Goal: Task Accomplishment & Management: Use online tool/utility

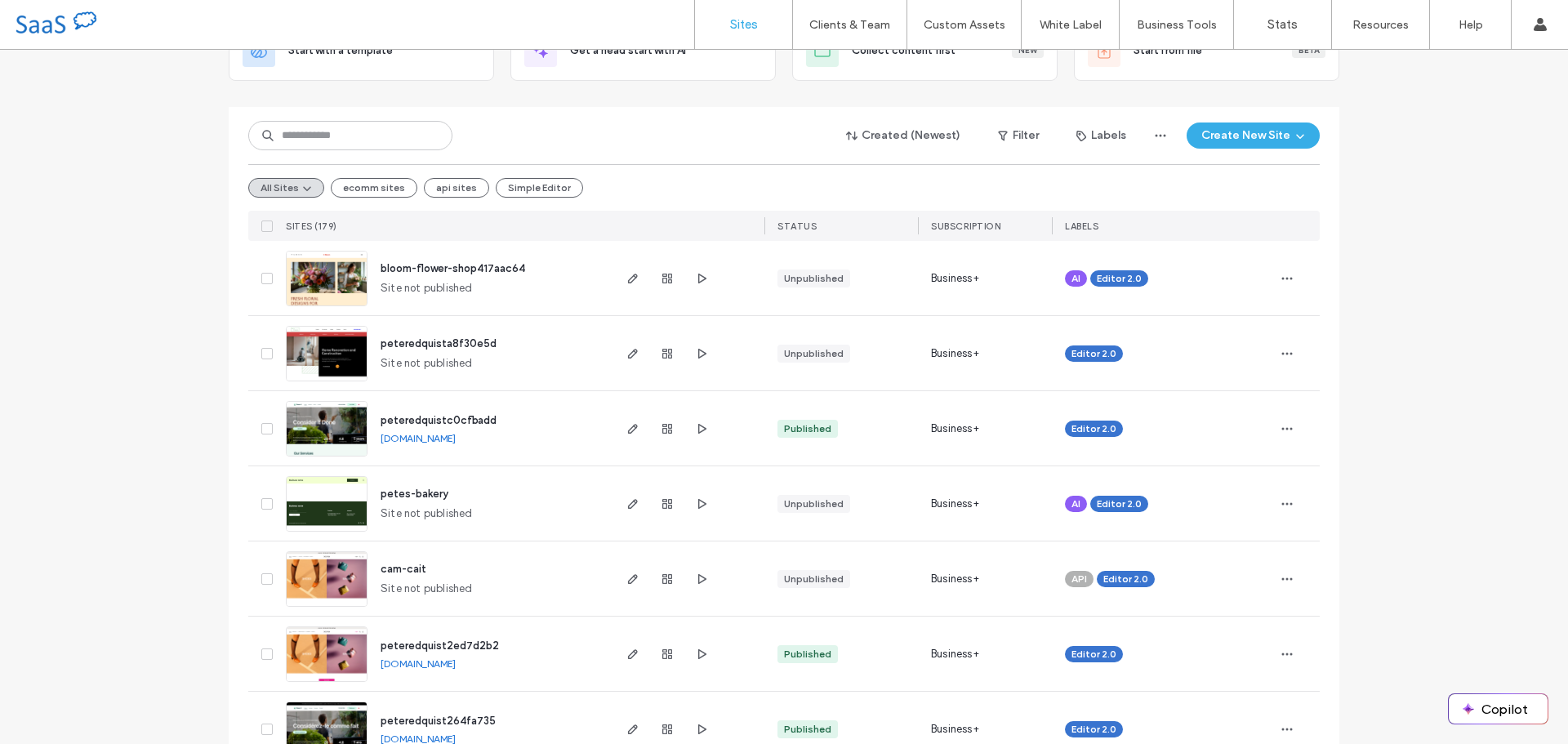
scroll to position [163, 0]
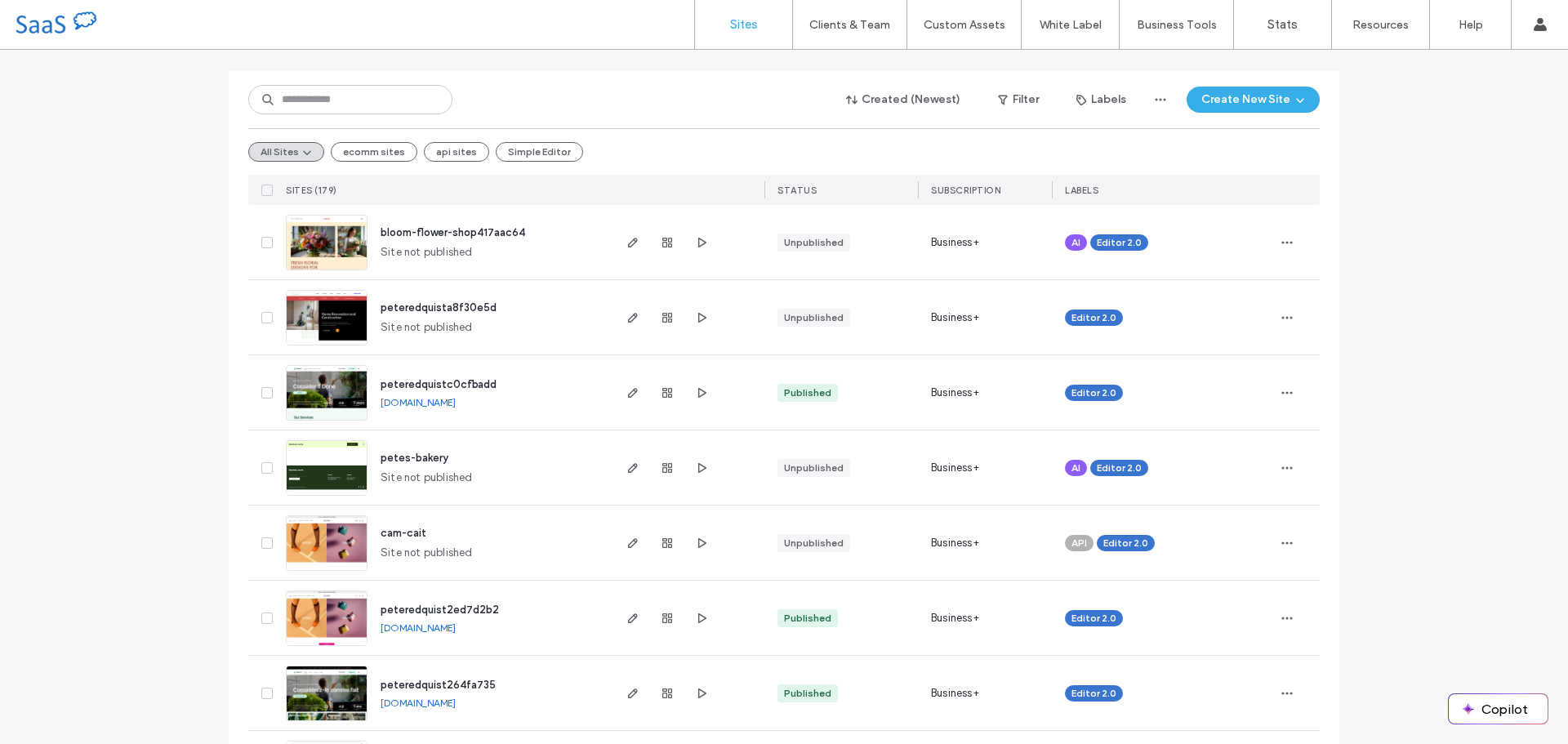
click at [1050, 150] on div "All Sites ecomm sites api sites Simple Editor" at bounding box center [784, 151] width 1072 height 46
click at [1244, 112] on button "Create New Site" at bounding box center [1254, 100] width 133 height 26
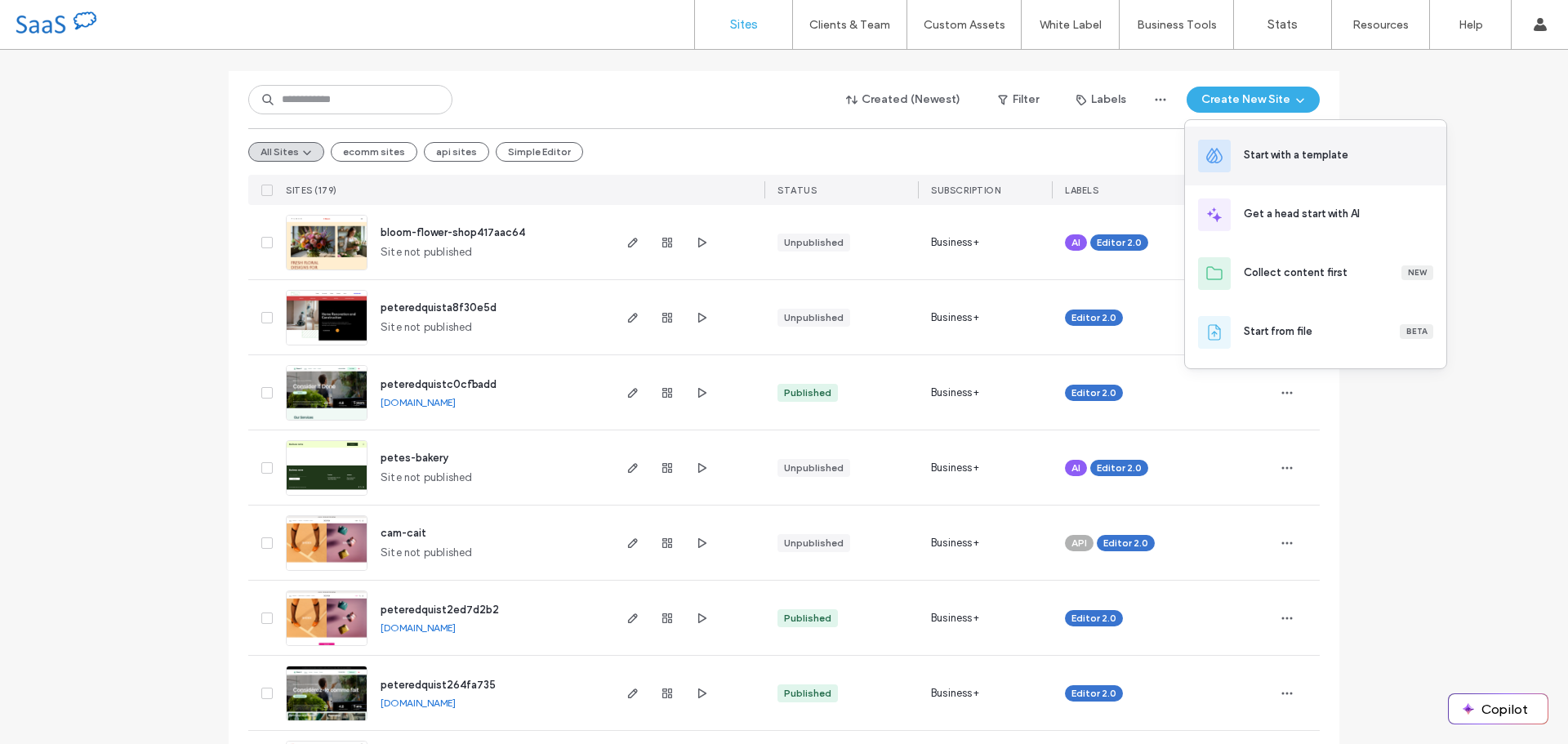
click at [1302, 167] on div "Start with a template" at bounding box center [1316, 156] width 262 height 59
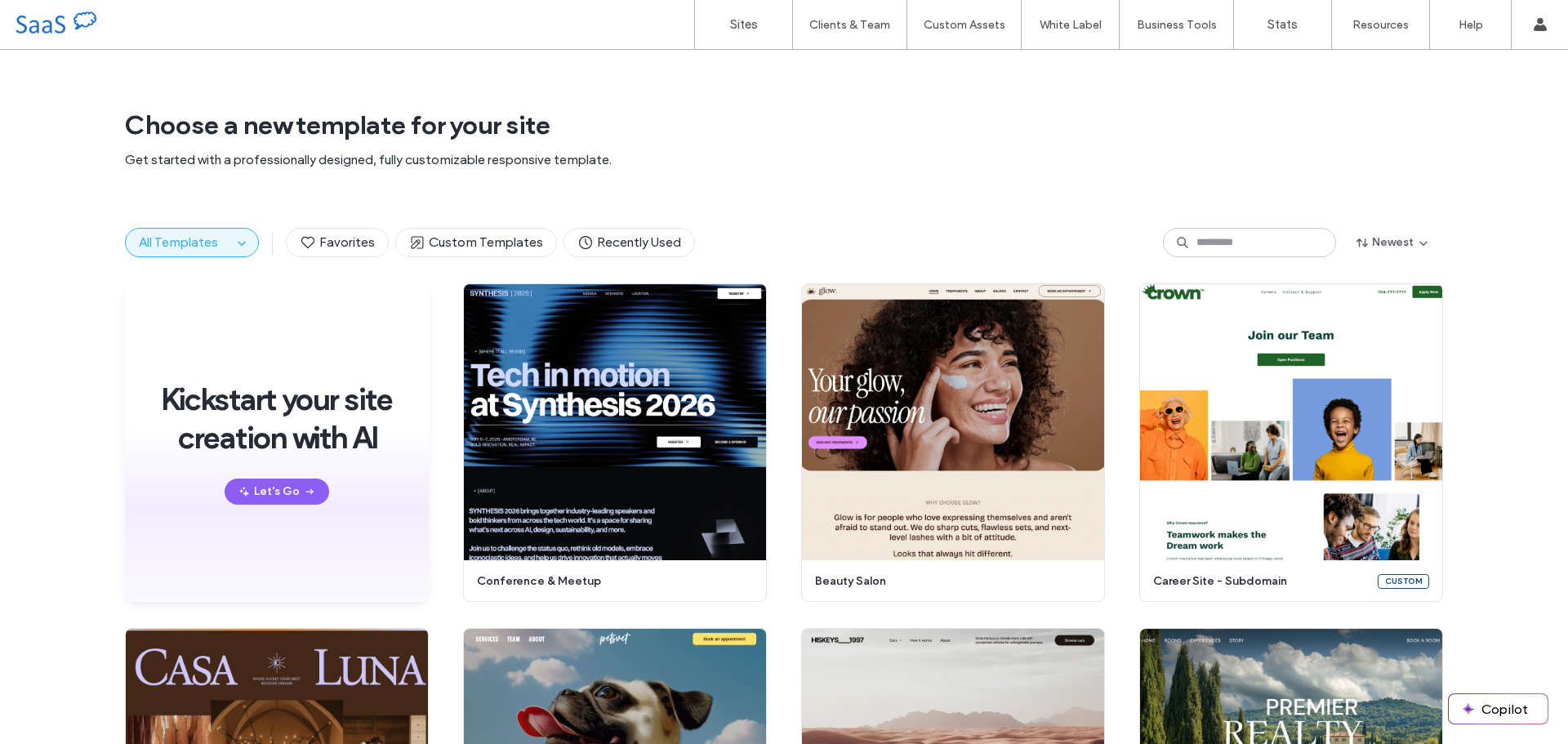
click at [187, 240] on span "All Templates" at bounding box center [178, 242] width 79 height 15
click at [237, 244] on use "button" at bounding box center [241, 243] width 8 height 4
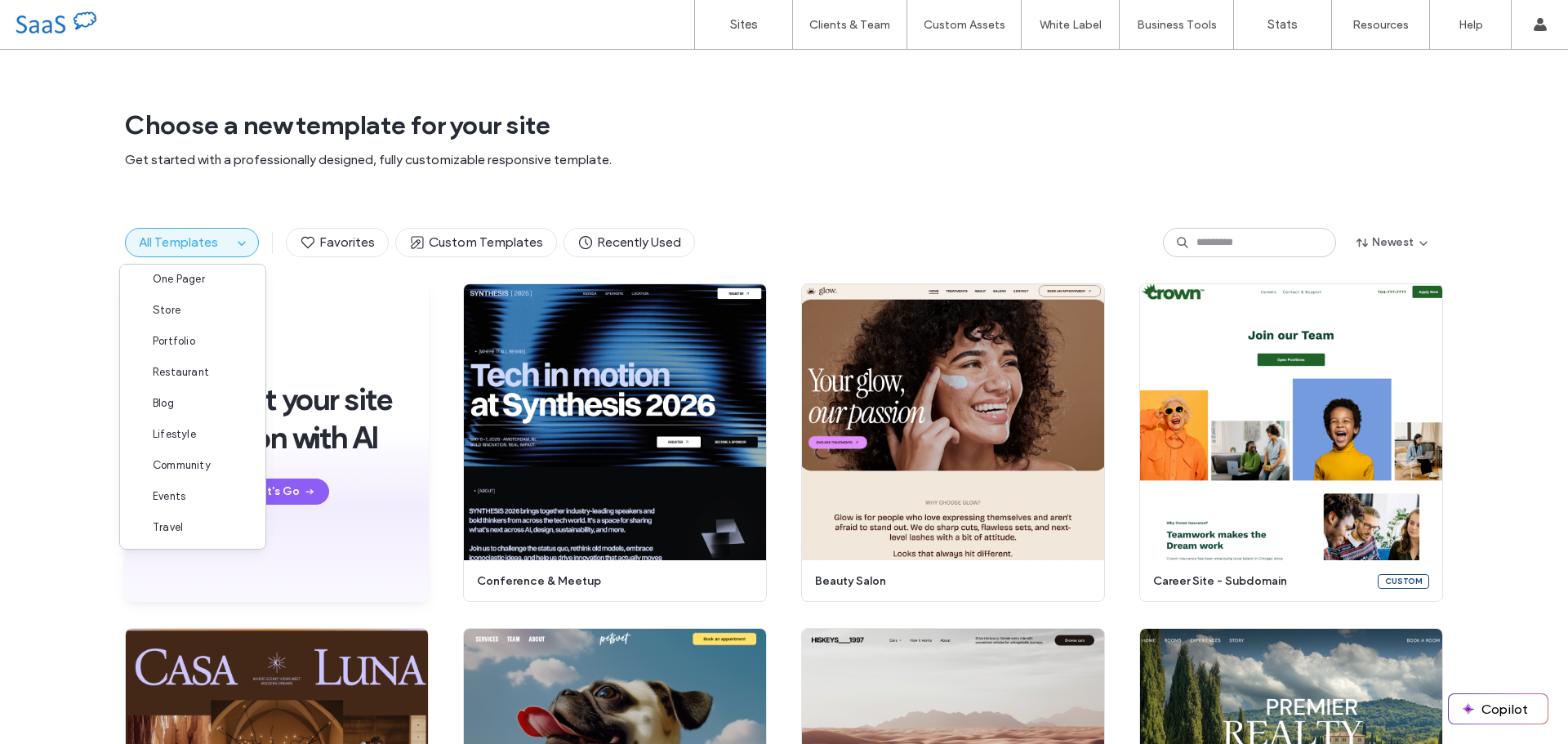
scroll to position [133, 0]
click at [178, 308] on span "Store" at bounding box center [166, 309] width 28 height 16
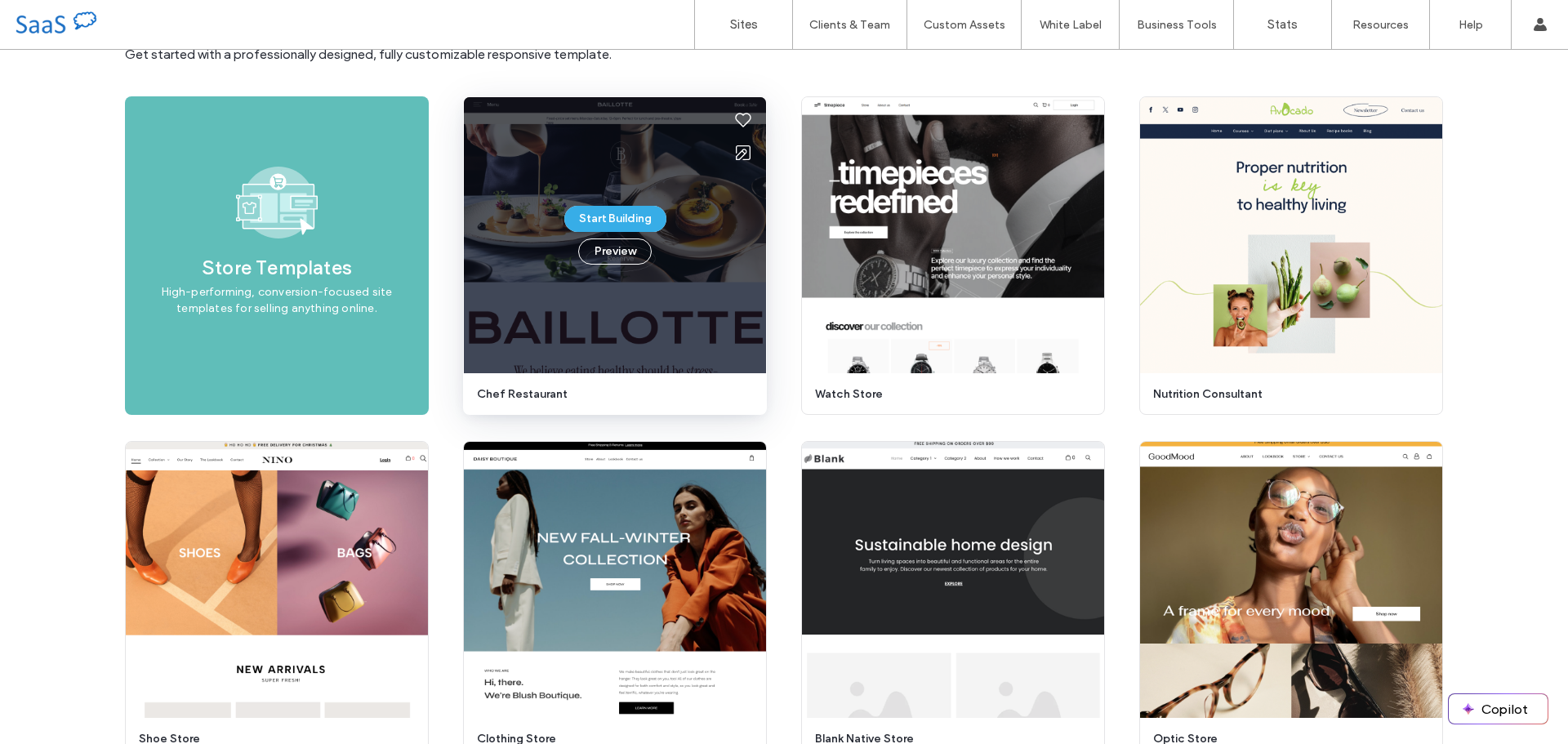
scroll to position [268, 0]
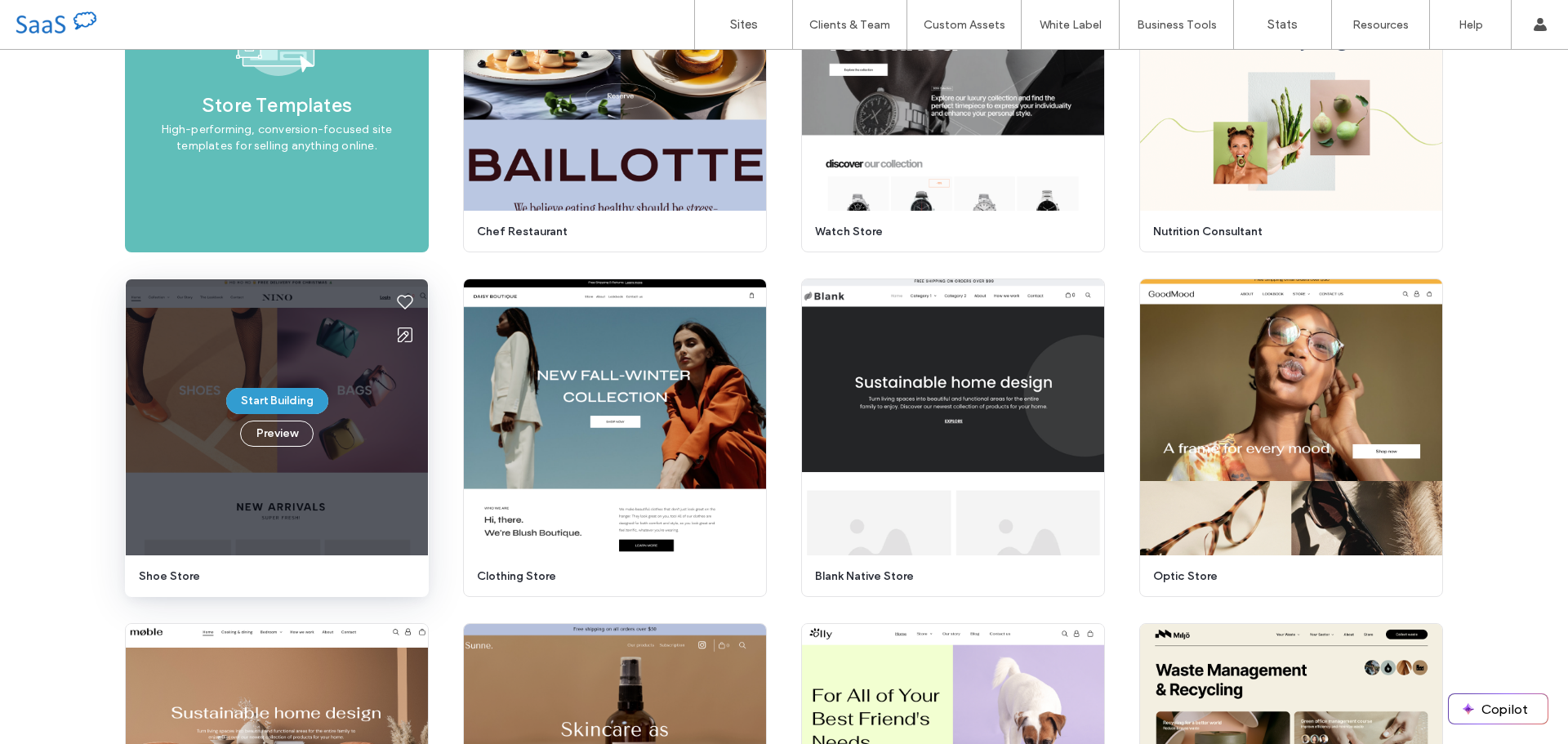
click at [270, 401] on button "Start Building" at bounding box center [277, 400] width 102 height 26
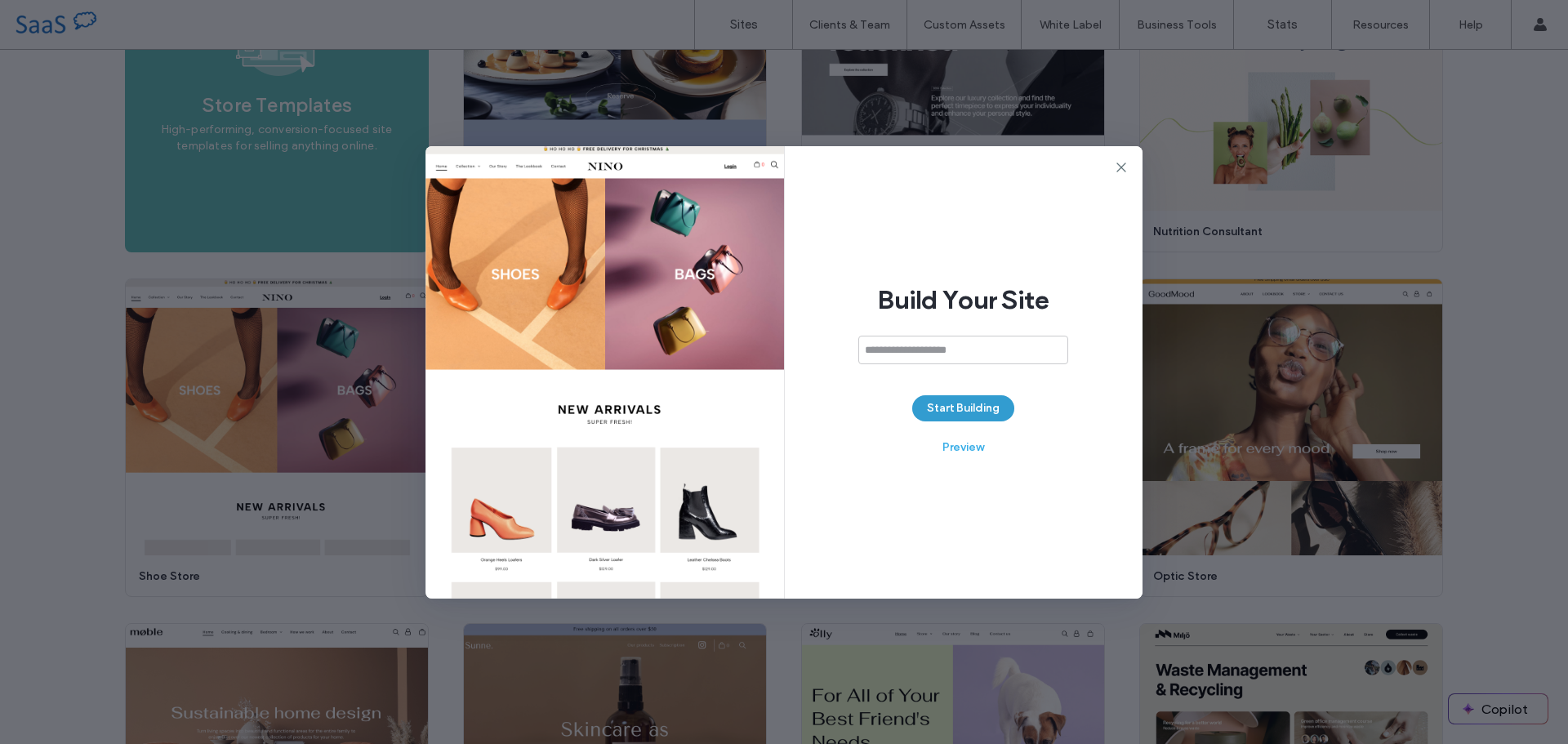
click at [985, 405] on button "Start Building" at bounding box center [963, 408] width 102 height 26
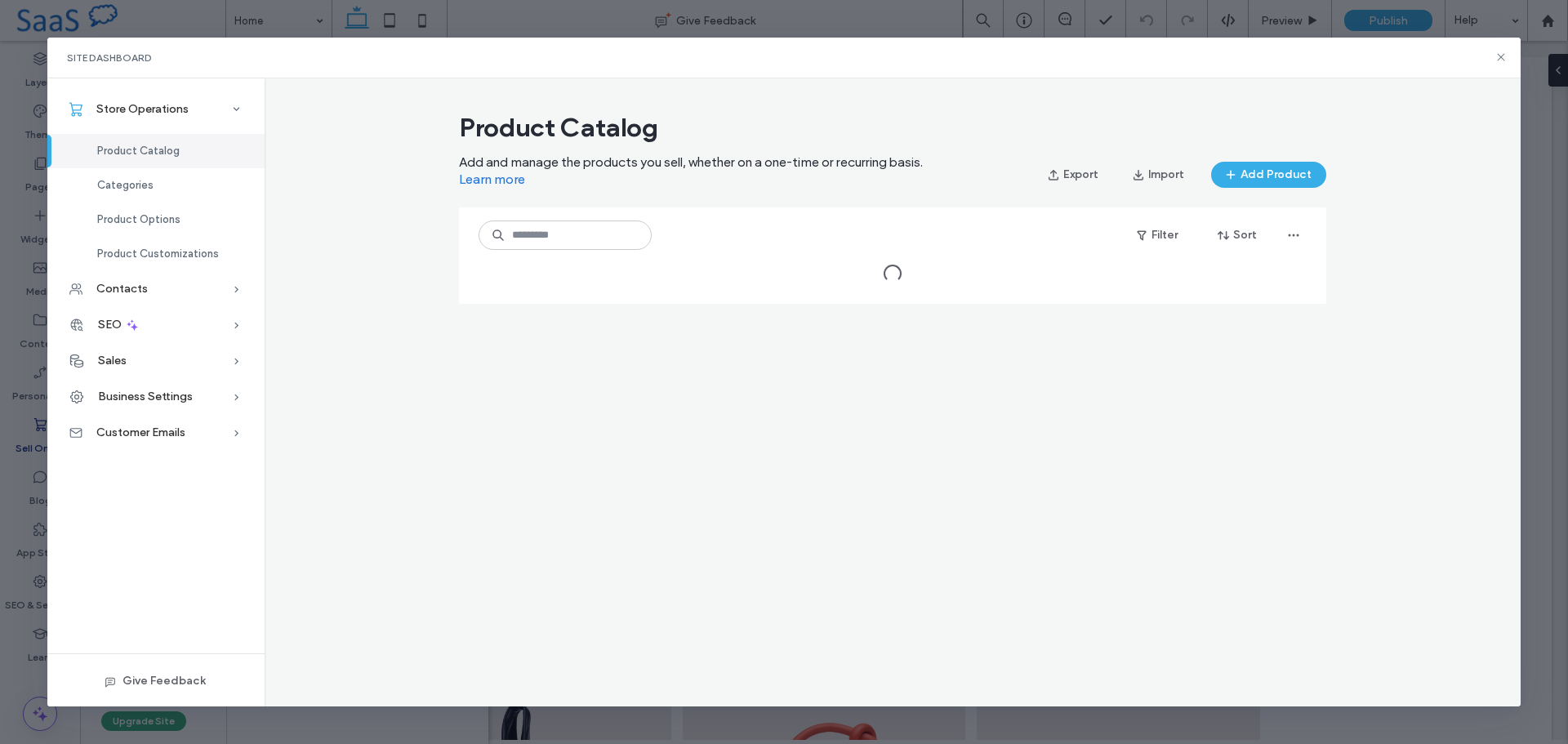
scroll to position [720, 0]
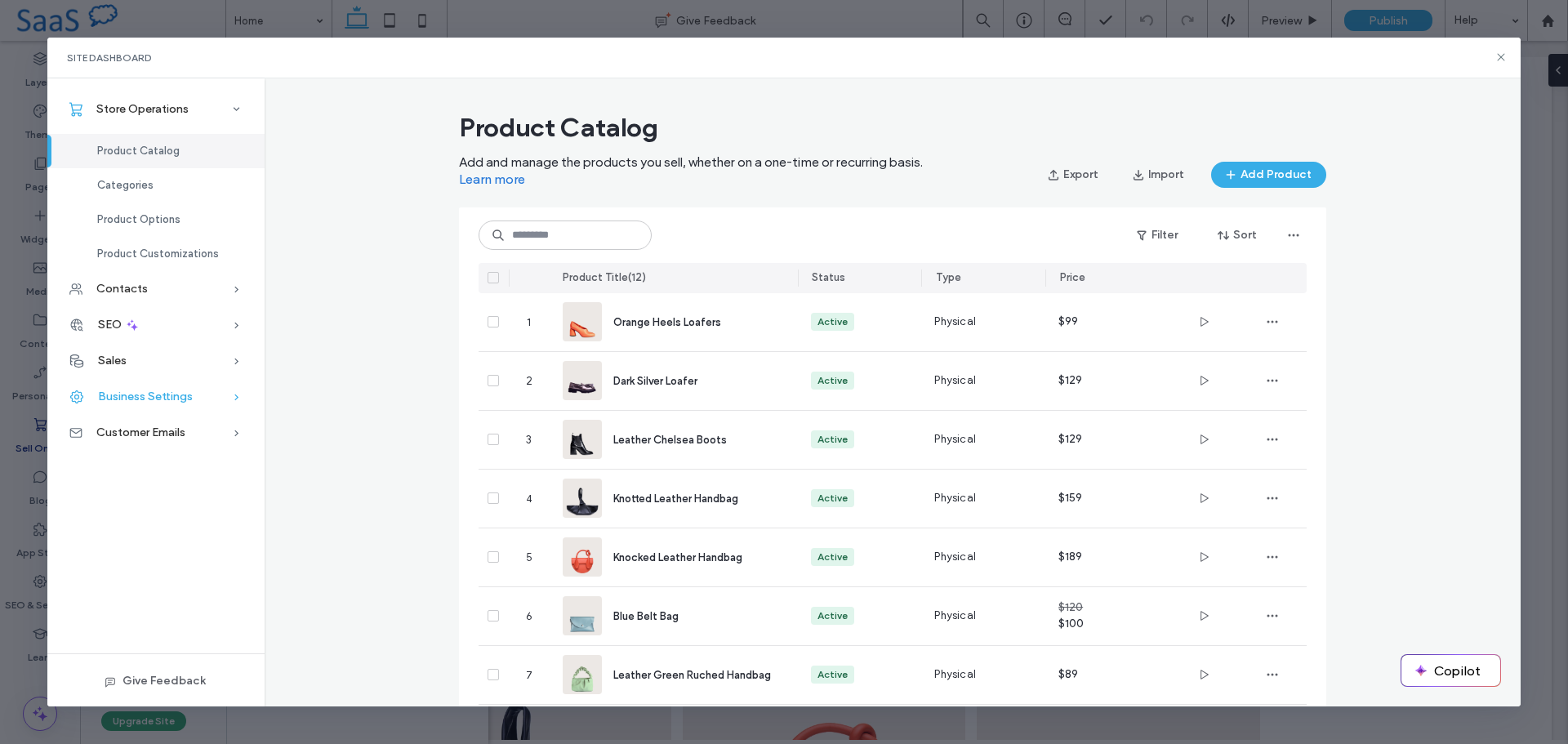
click at [229, 396] on icon at bounding box center [236, 396] width 16 height 16
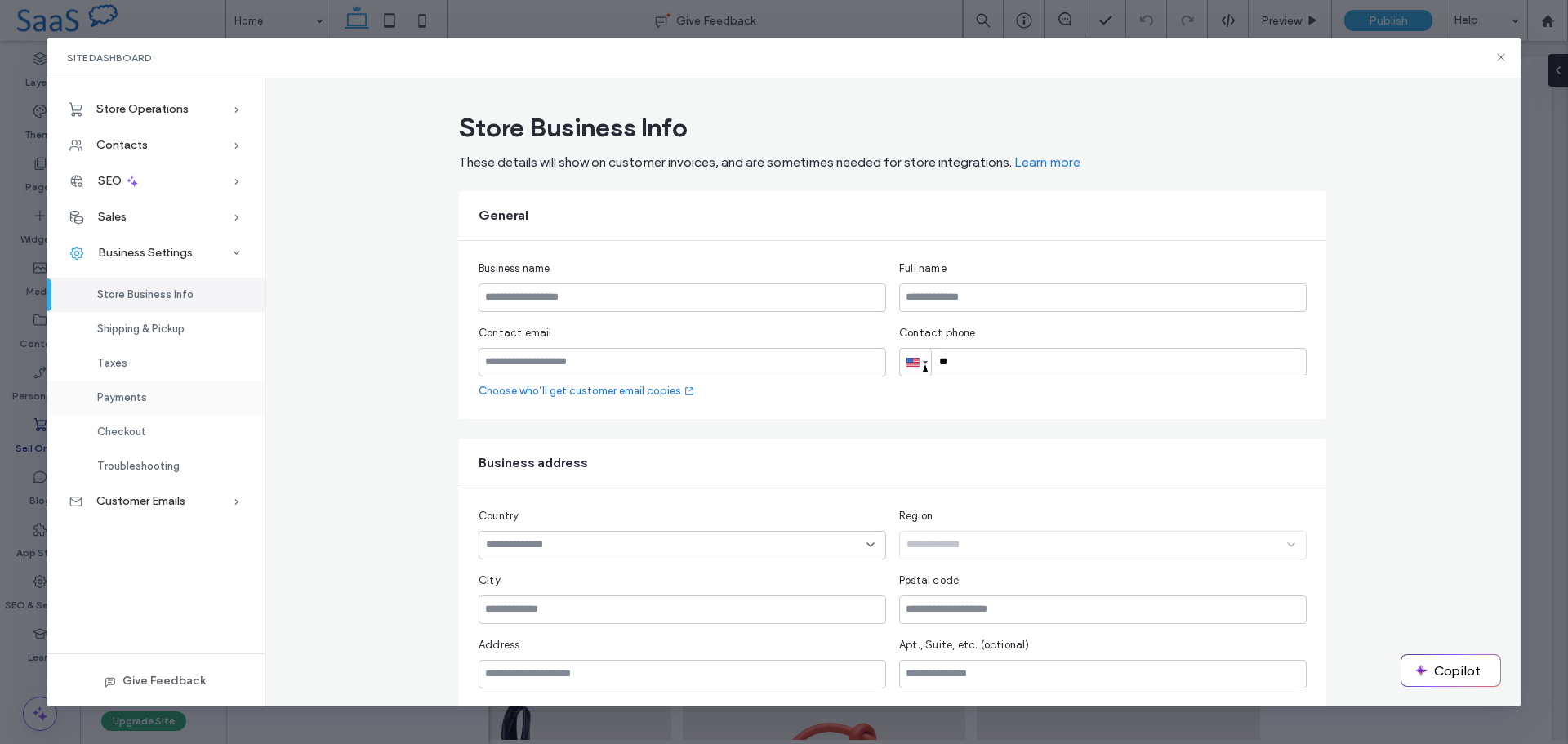
click at [139, 397] on span "Payments" at bounding box center [122, 397] width 50 height 13
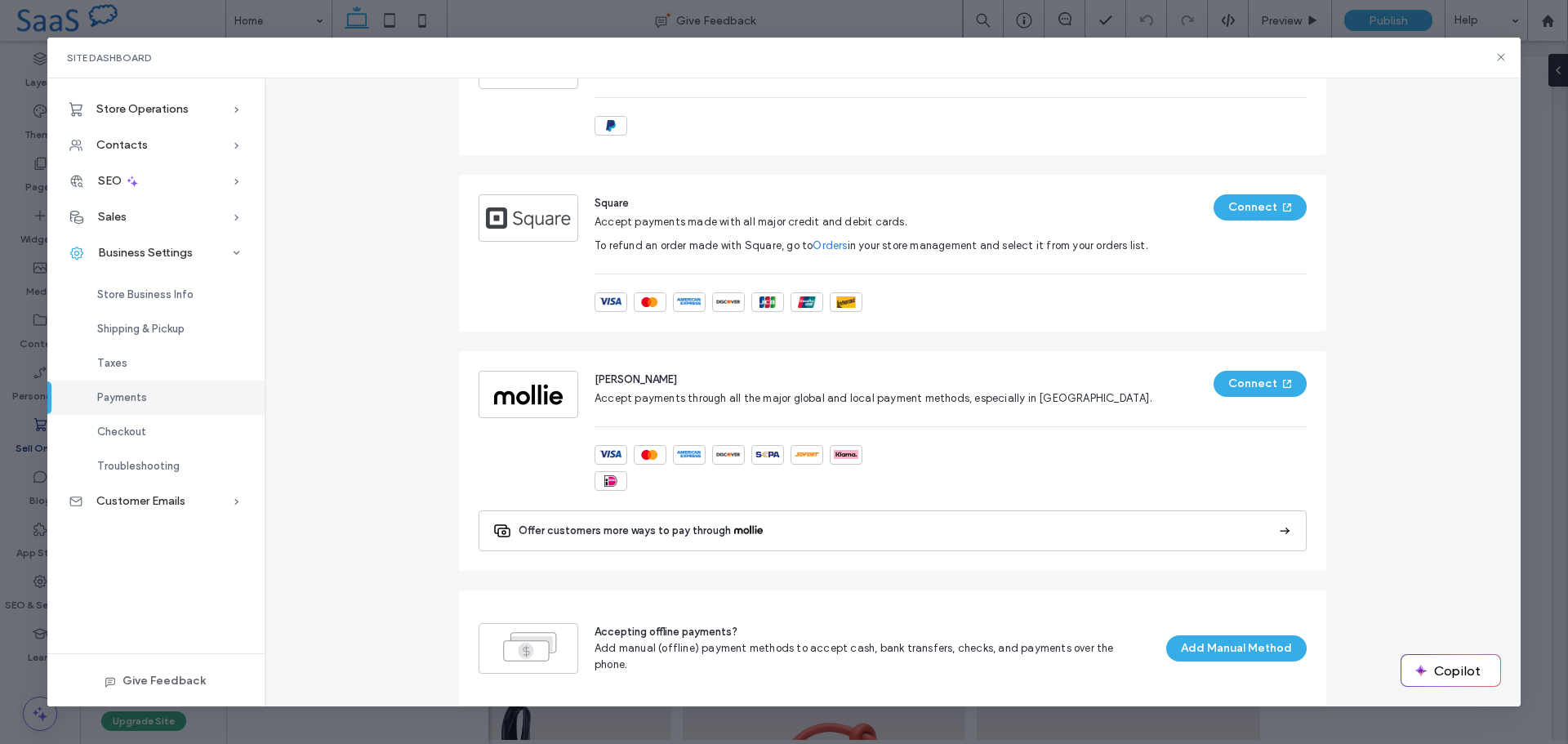
scroll to position [933, 0]
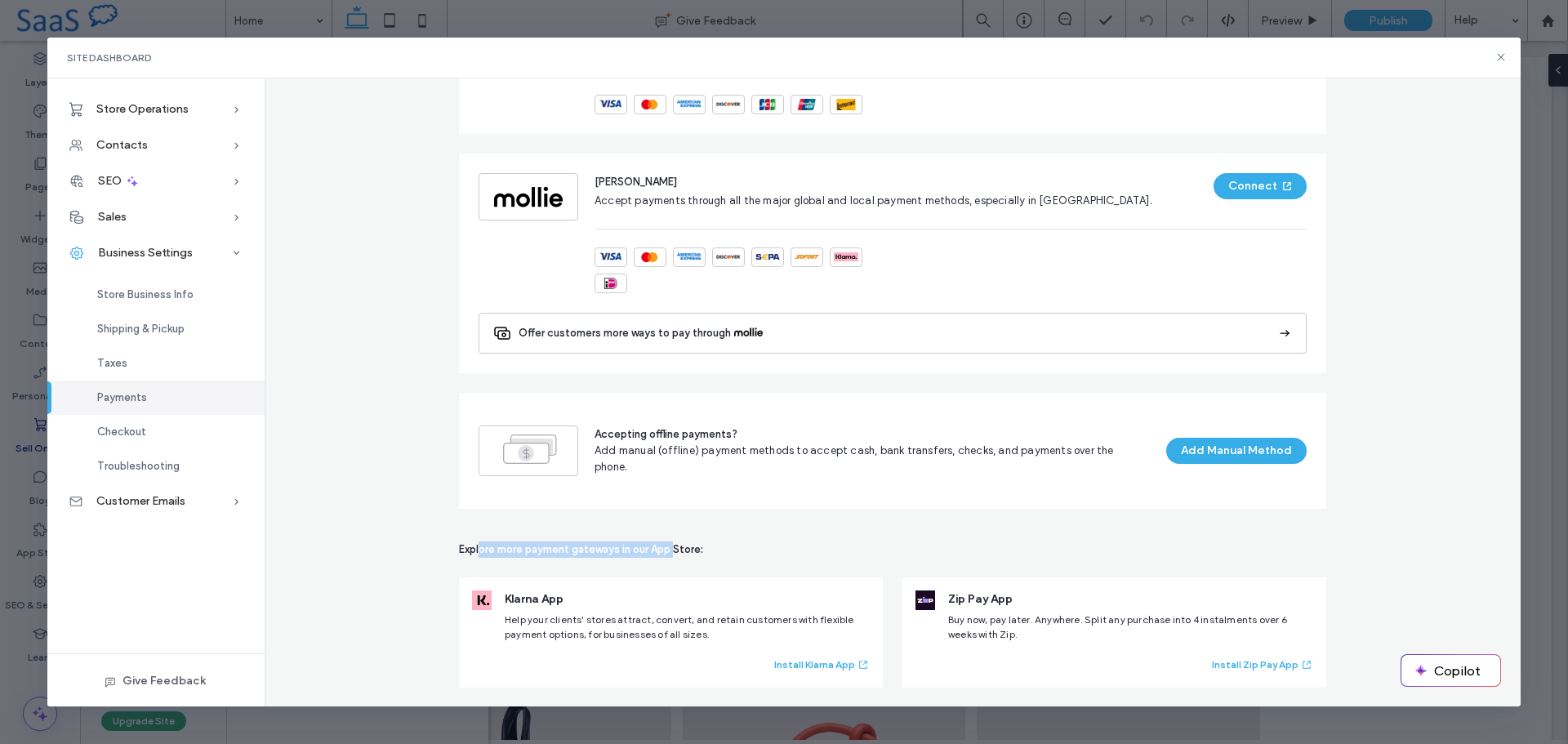
drag, startPoint x: 480, startPoint y: 546, endPoint x: 666, endPoint y: 544, distance: 186.0
click at [666, 544] on span "Explore more payment gateways in our App Store:" at bounding box center [893, 549] width 867 height 16
click at [1024, 555] on span "Explore more payment gateways in our App Store:" at bounding box center [893, 549] width 867 height 16
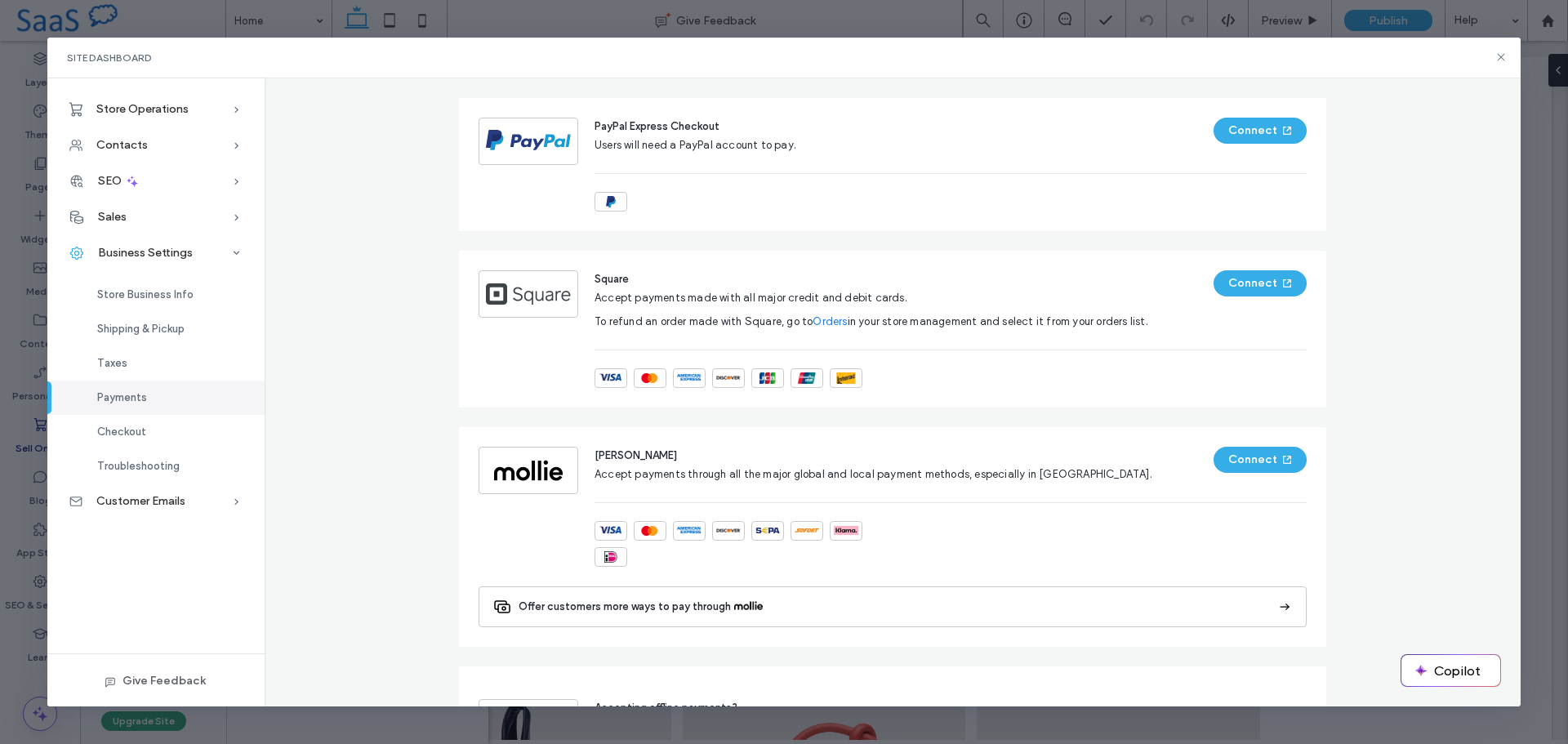
scroll to position [607, 0]
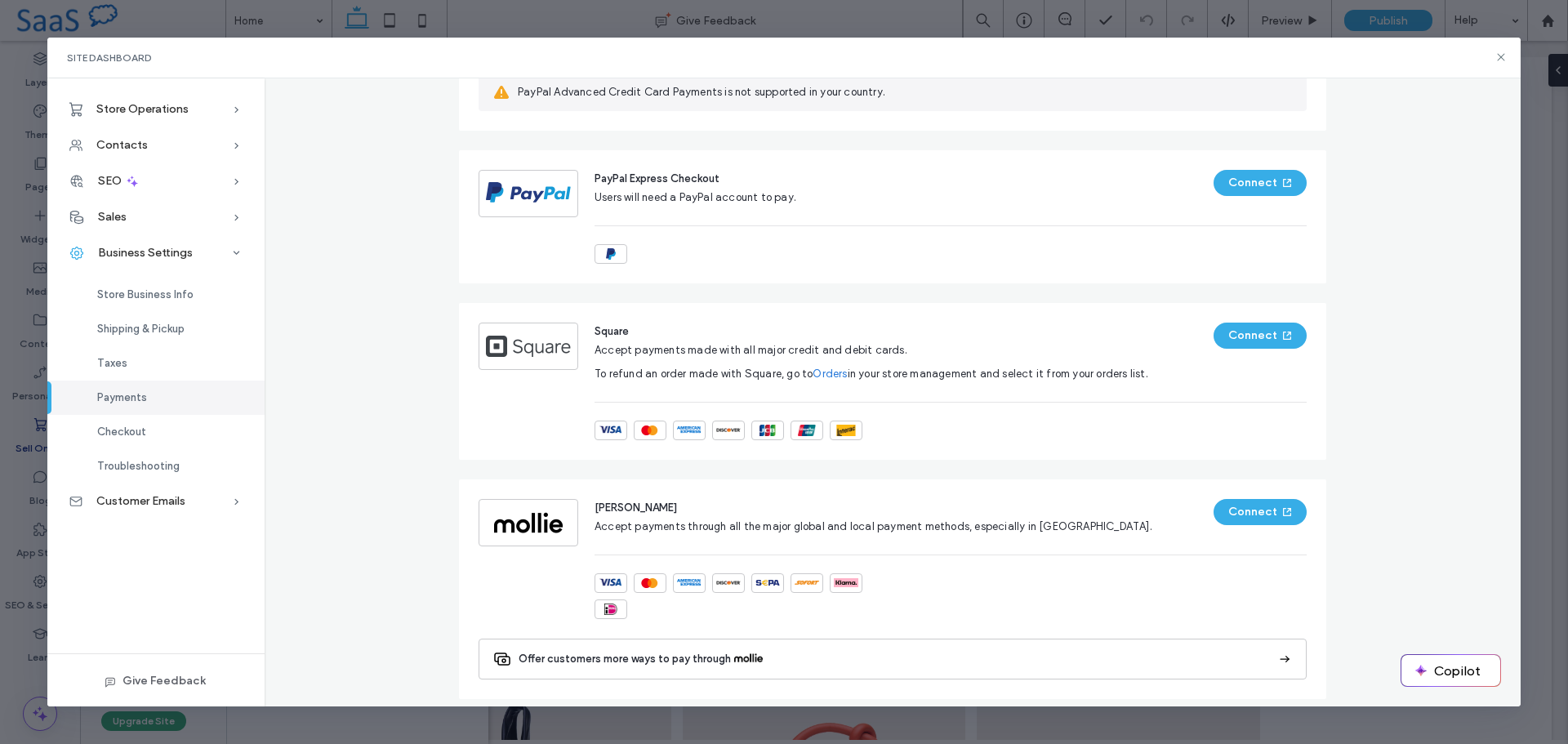
click at [612, 507] on span "Mollie" at bounding box center [636, 508] width 83 height 13
drag, startPoint x: 595, startPoint y: 333, endPoint x: 638, endPoint y: 330, distance: 43.1
click at [638, 330] on div "Square" at bounding box center [871, 331] width 554 height 17
drag, startPoint x: 622, startPoint y: 178, endPoint x: 690, endPoint y: 172, distance: 68.3
click at [690, 172] on span "PayPal Express Checkout" at bounding box center [657, 178] width 125 height 13
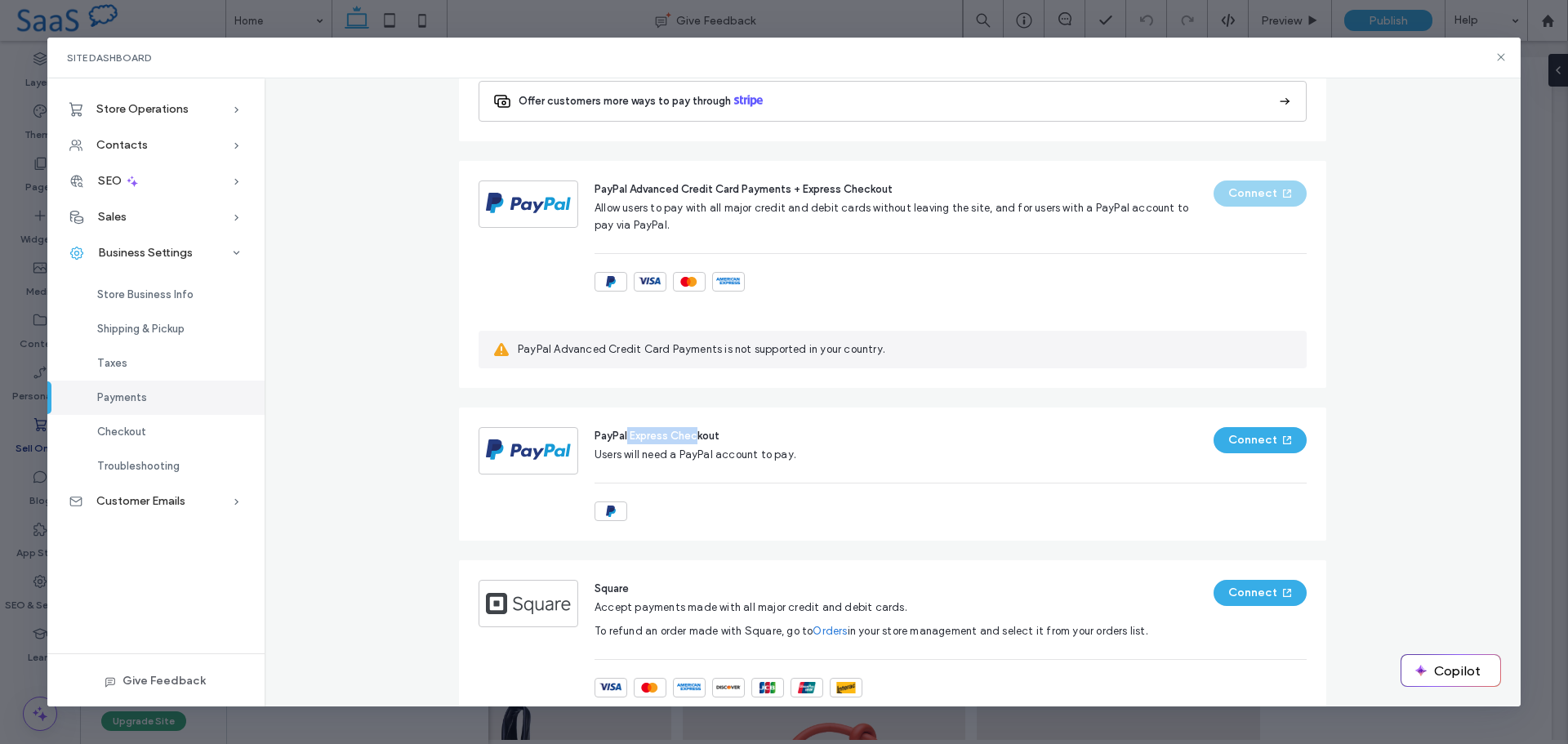
scroll to position [280, 0]
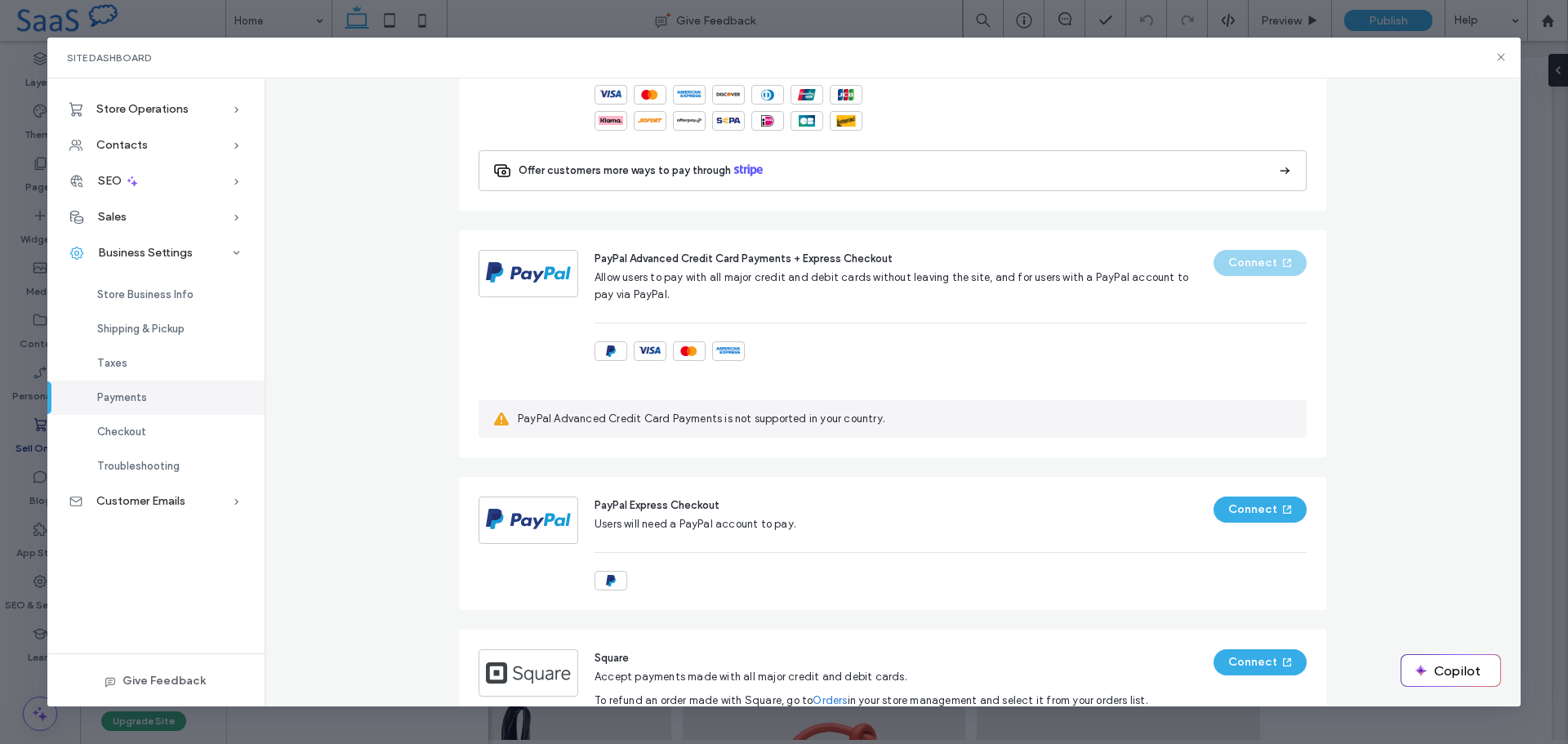
click at [673, 245] on div "PayPal Advanced Credit Card Payments + Express Checkout Allow users to pay with…" at bounding box center [893, 344] width 867 height 227
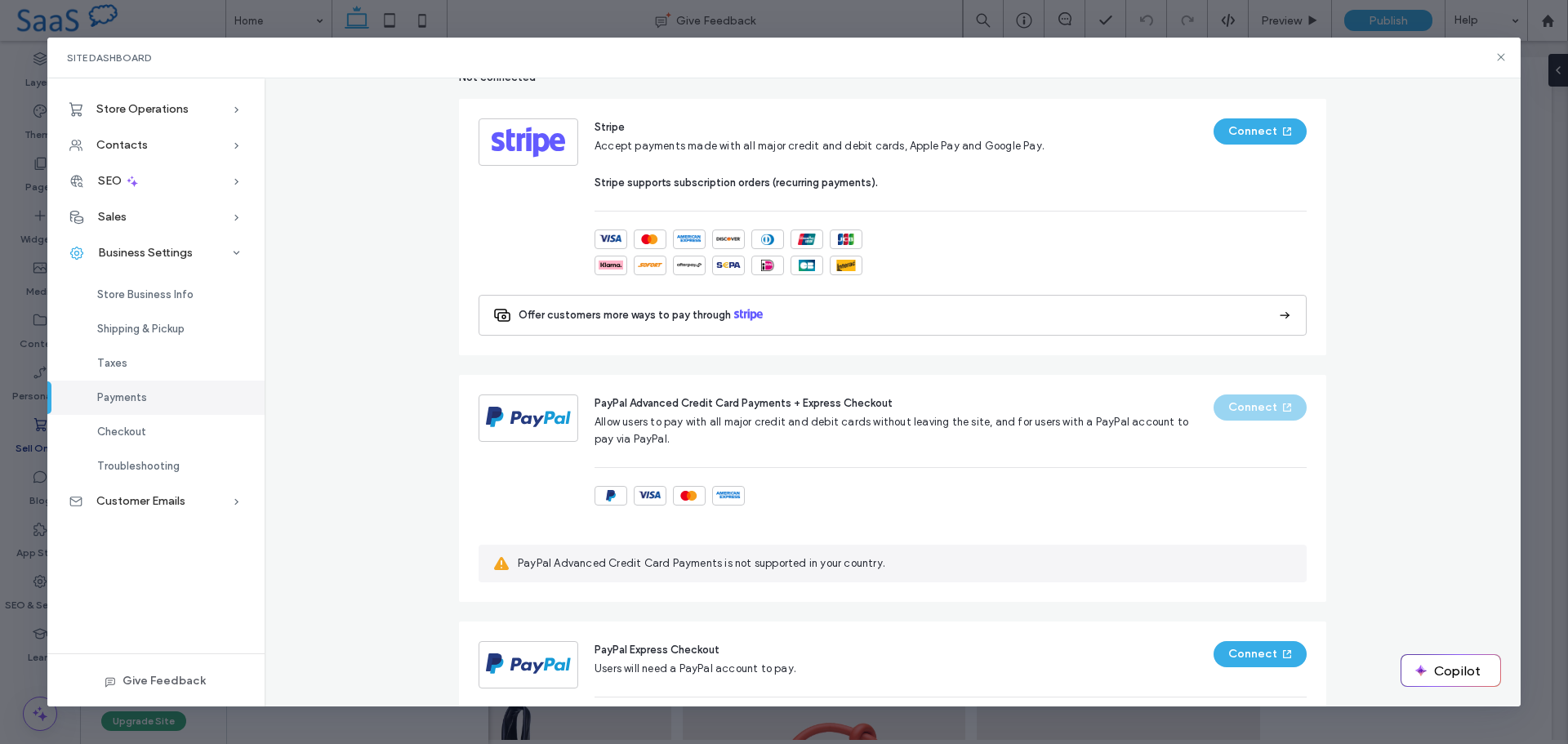
scroll to position [0, 0]
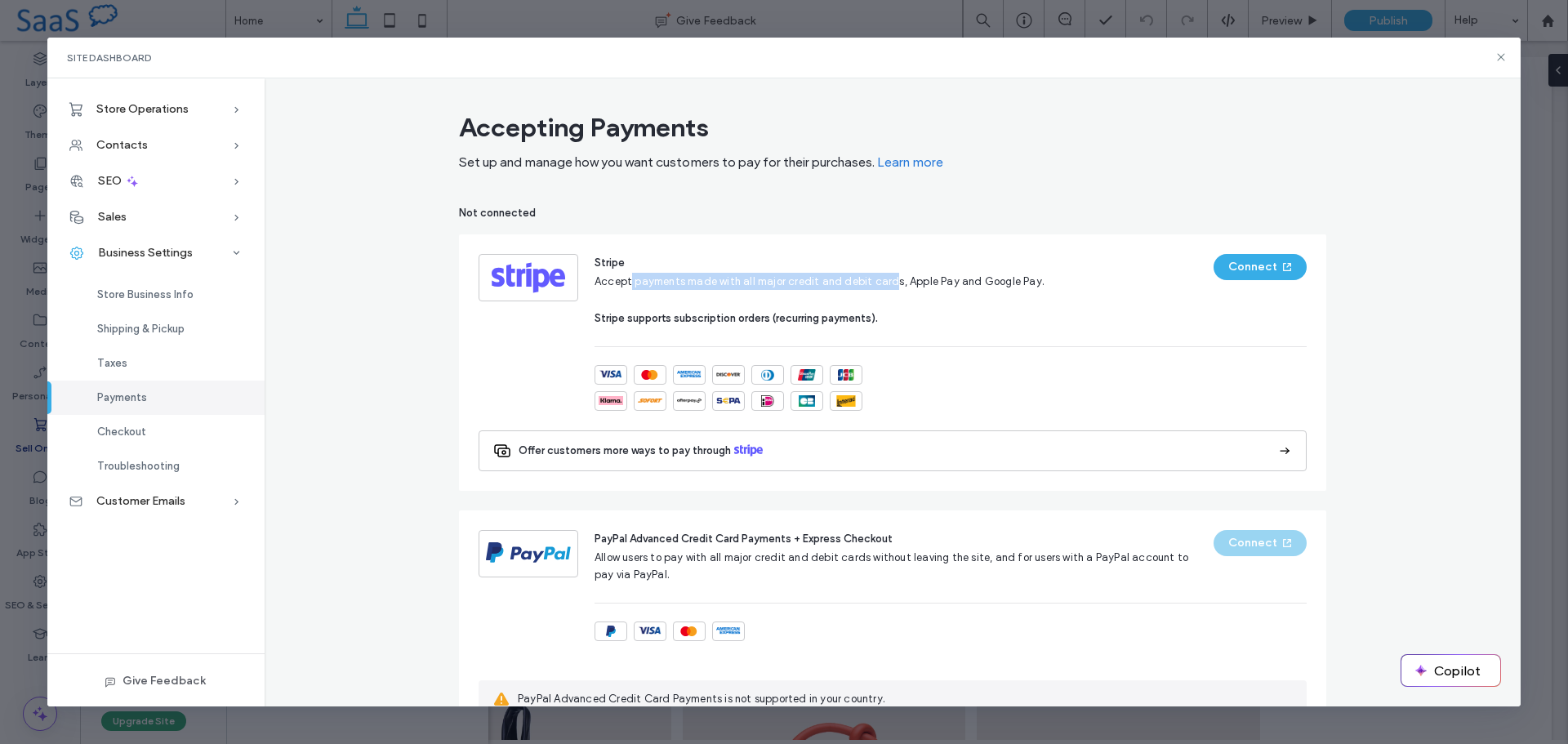
drag, startPoint x: 626, startPoint y: 281, endPoint x: 879, endPoint y: 271, distance: 253.2
click at [879, 271] on div "Stripe Accept payments made with all major credit and debit cards, Apple Pay an…" at bounding box center [819, 291] width 450 height 73
click at [892, 275] on span "Accept payments made with all major credit and debit cards, Apple Pay and Googl…" at bounding box center [819, 281] width 450 height 13
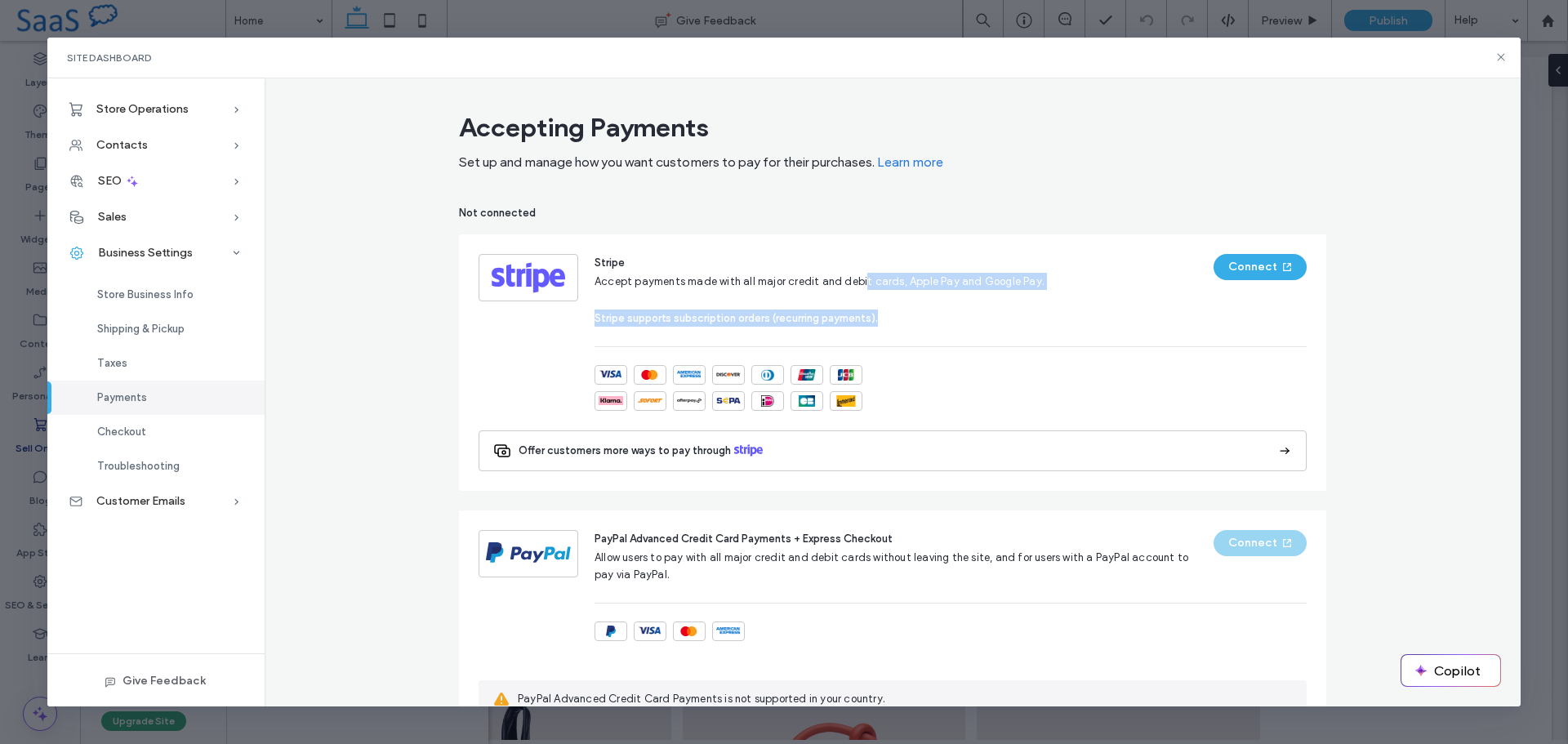
drag, startPoint x: 853, startPoint y: 282, endPoint x: 977, endPoint y: 291, distance: 124.3
click at [977, 291] on div "Stripe Accept payments made with all major credit and debit cards, Apple Pay an…" at bounding box center [819, 291] width 450 height 73
click at [977, 286] on span "Accept payments made with all major credit and debit cards, Apple Pay and Googl…" at bounding box center [819, 281] width 450 height 13
drag, startPoint x: 882, startPoint y: 317, endPoint x: 620, endPoint y: 276, distance: 265.2
click at [620, 277] on div "Stripe Accept payments made with all major credit and debit cards, Apple Pay an…" at bounding box center [819, 291] width 450 height 73
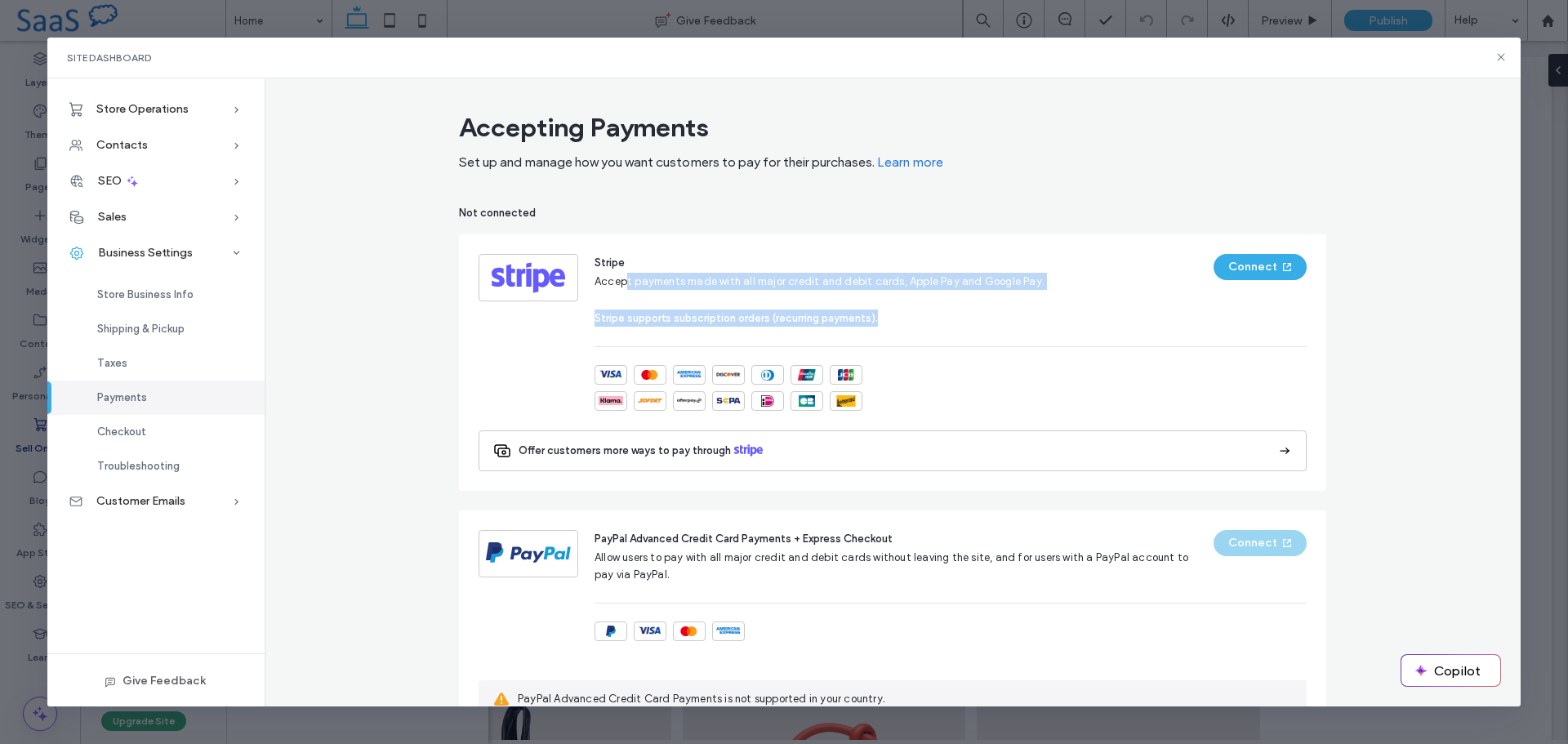
click at [619, 276] on span "Accept payments made with all major credit and debit cards, Apple Pay and Googl…" at bounding box center [819, 281] width 450 height 13
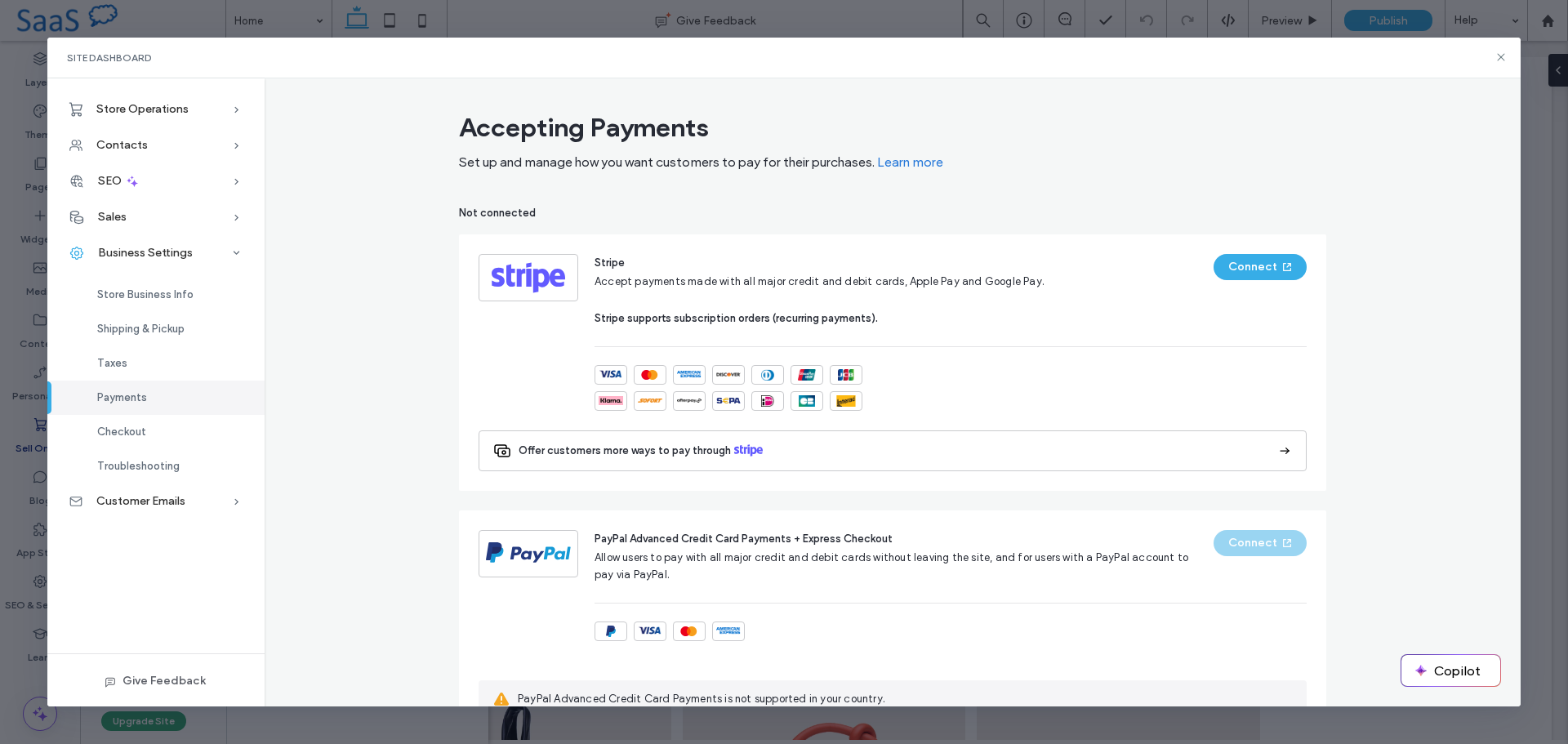
click at [855, 284] on span "Accept payments made with all major credit and debit cards, Apple Pay and Googl…" at bounding box center [819, 281] width 450 height 13
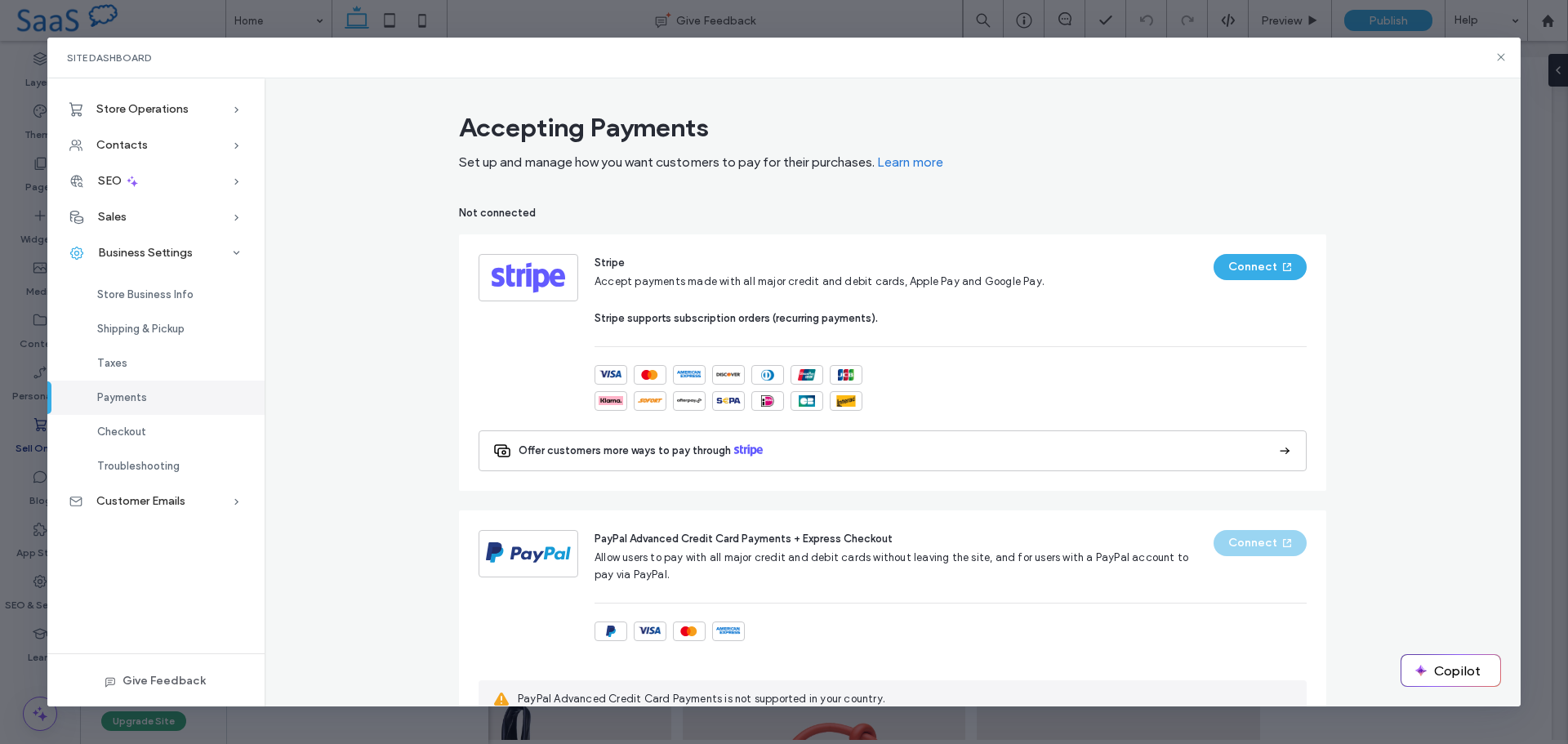
click at [1083, 122] on div "Accepting Payments" at bounding box center [893, 128] width 867 height 33
click at [1504, 57] on icon at bounding box center [1500, 57] width 13 height 13
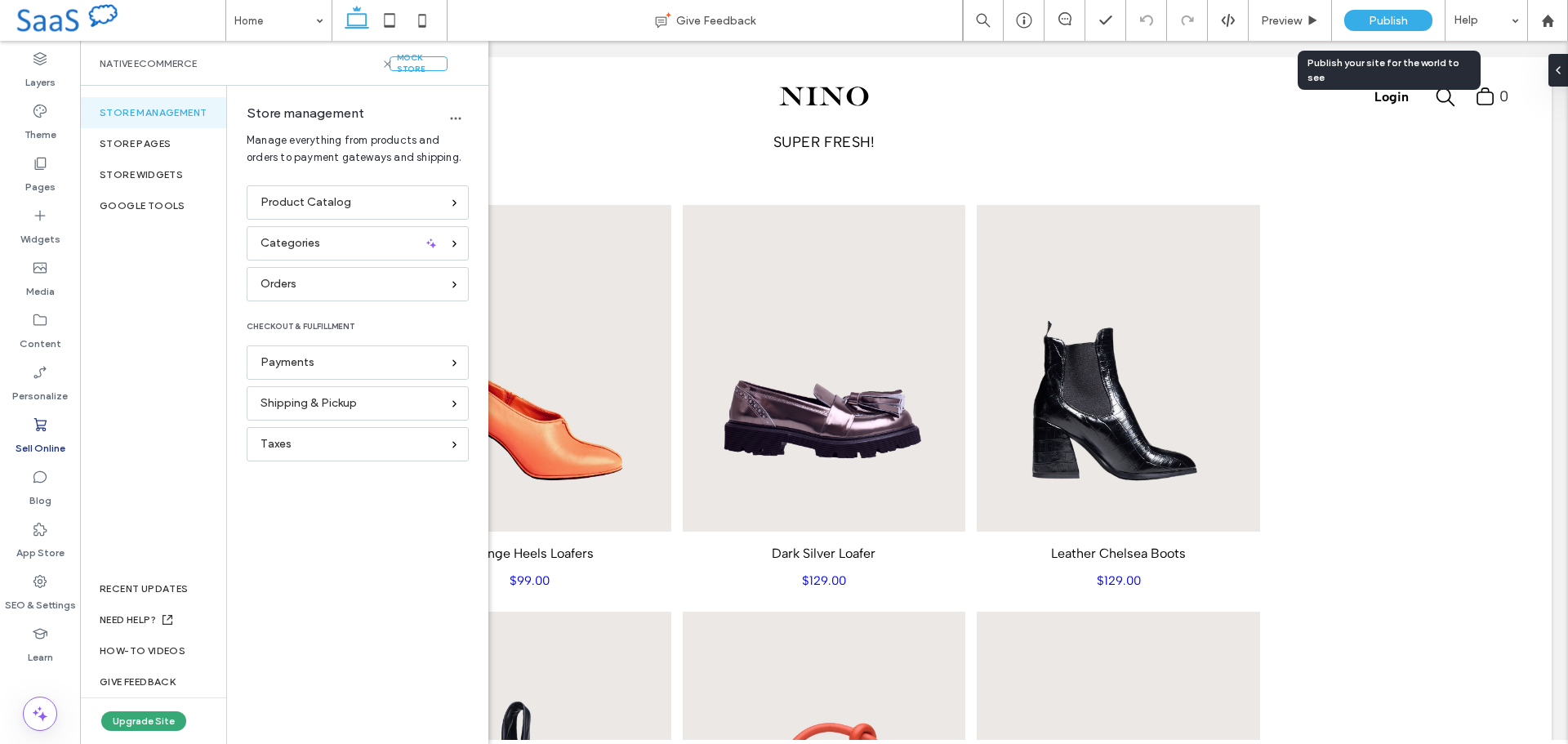
click at [1387, 21] on span "Publish" at bounding box center [1388, 20] width 39 height 14
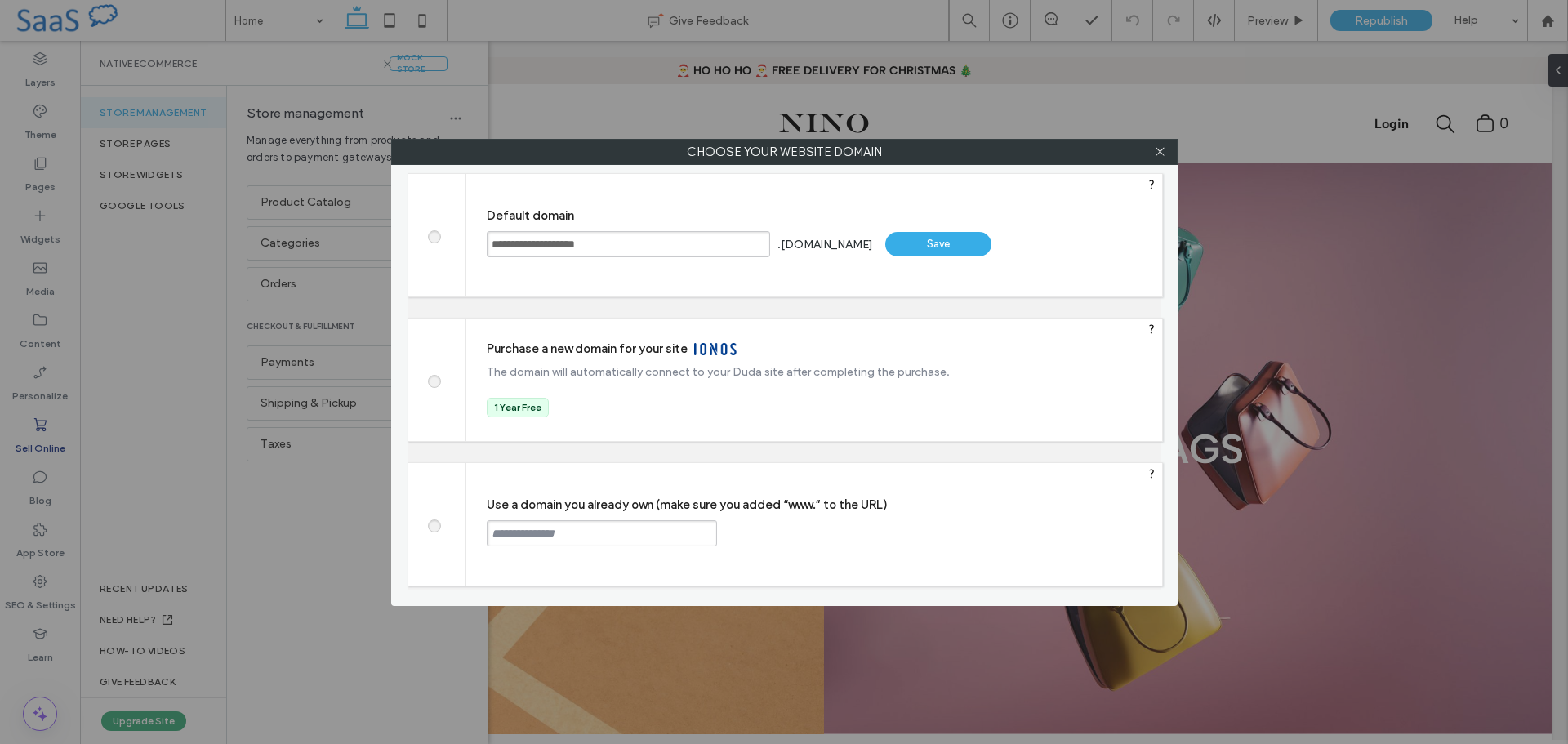
click at [955, 242] on div "Save" at bounding box center [939, 244] width 106 height 24
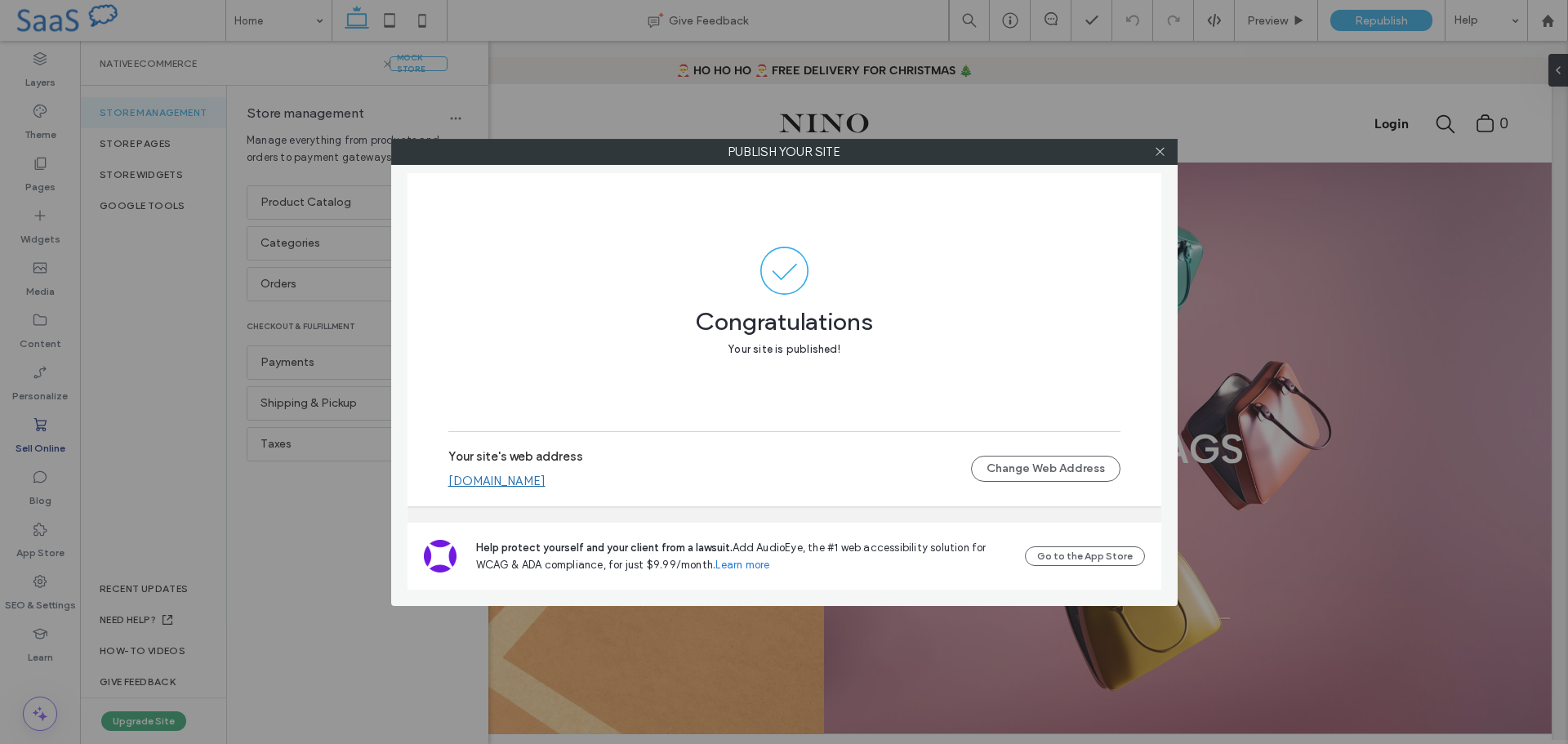
click at [545, 483] on link "peteredquista183472d.multiscreensite.com" at bounding box center [496, 481] width 97 height 14
